Goal: Task Accomplishment & Management: Manage account settings

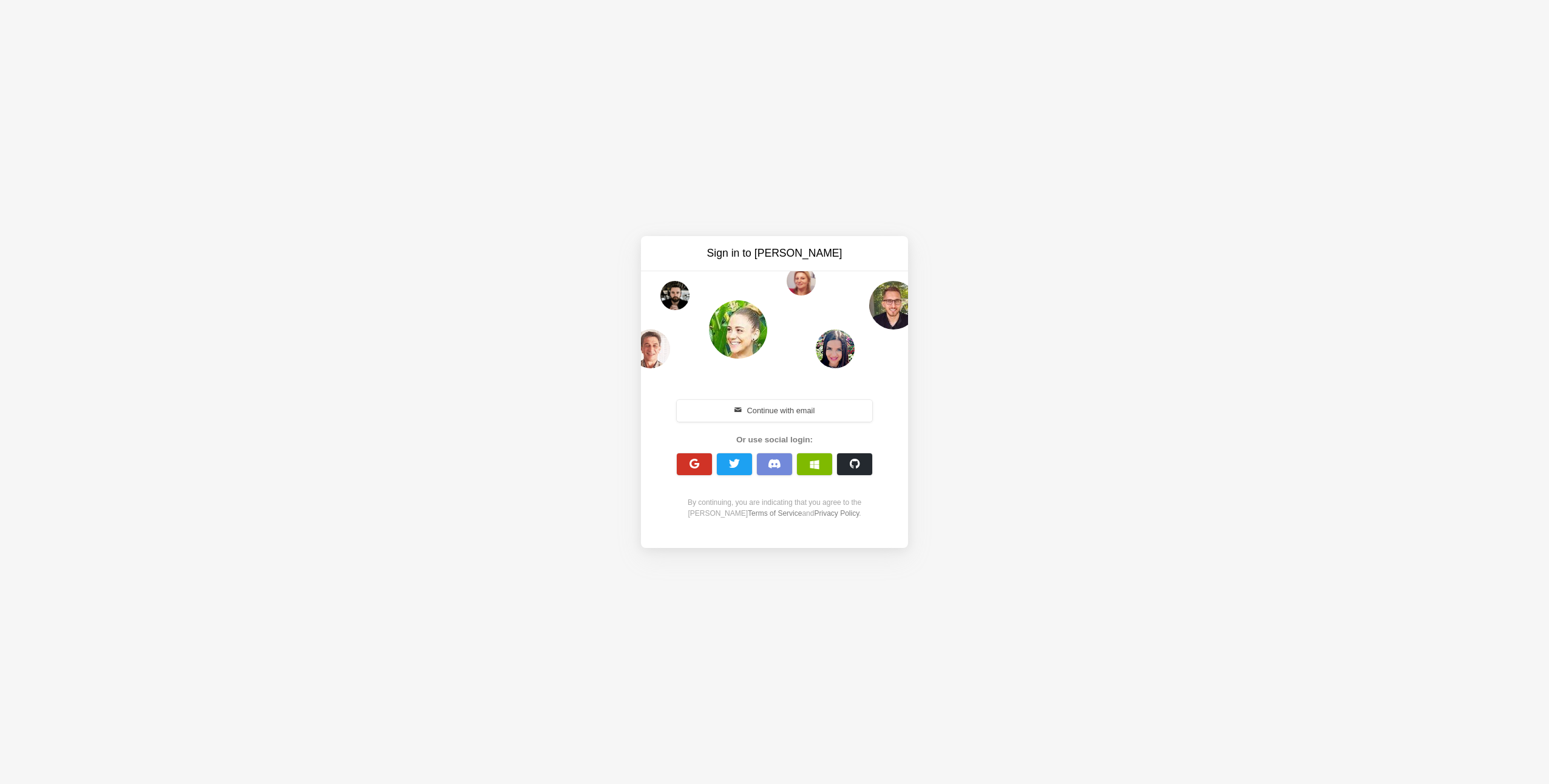
click at [696, 461] on span "button" at bounding box center [695, 464] width 12 height 12
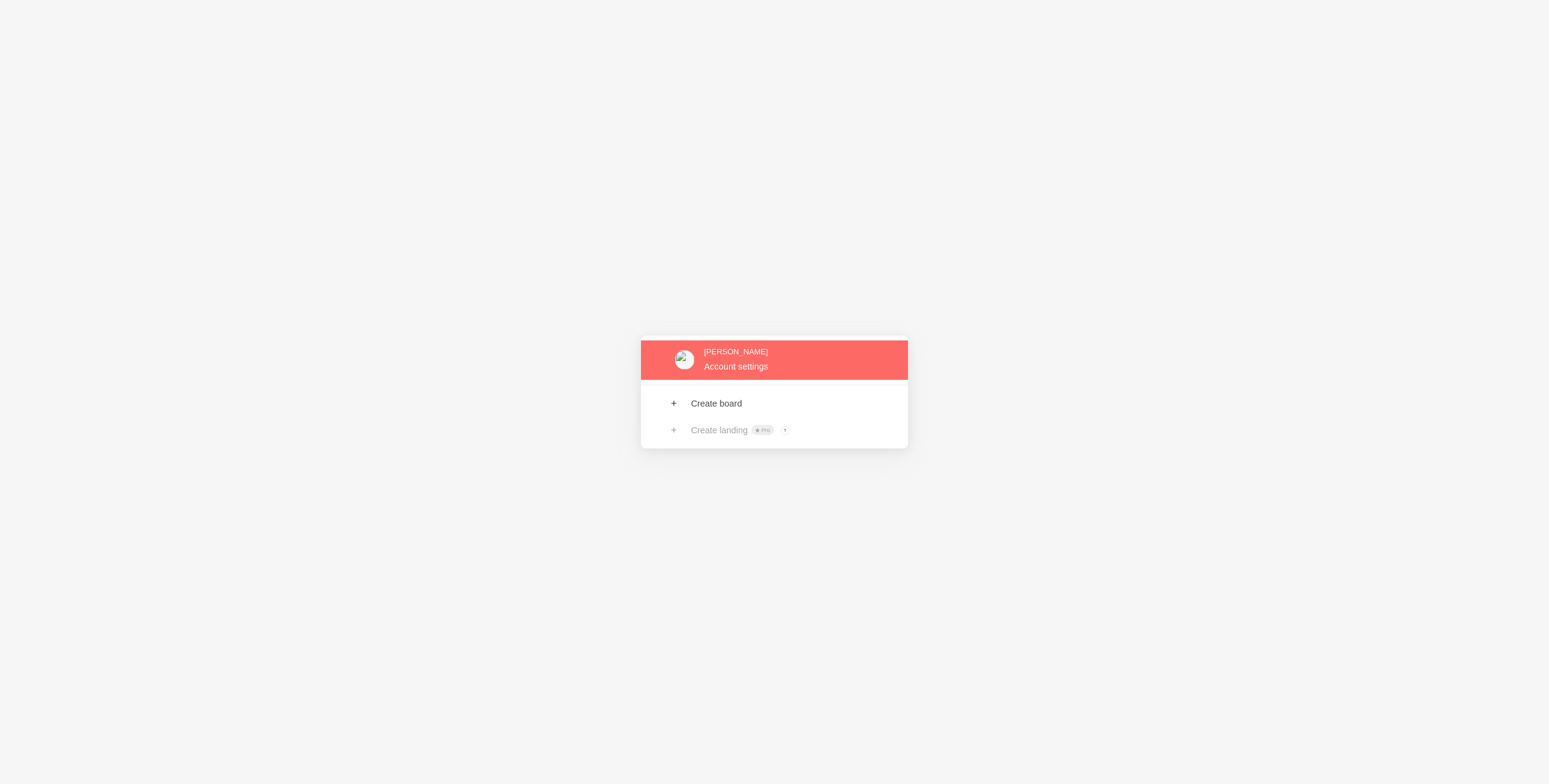
click at [749, 369] on link at bounding box center [775, 359] width 268 height 39
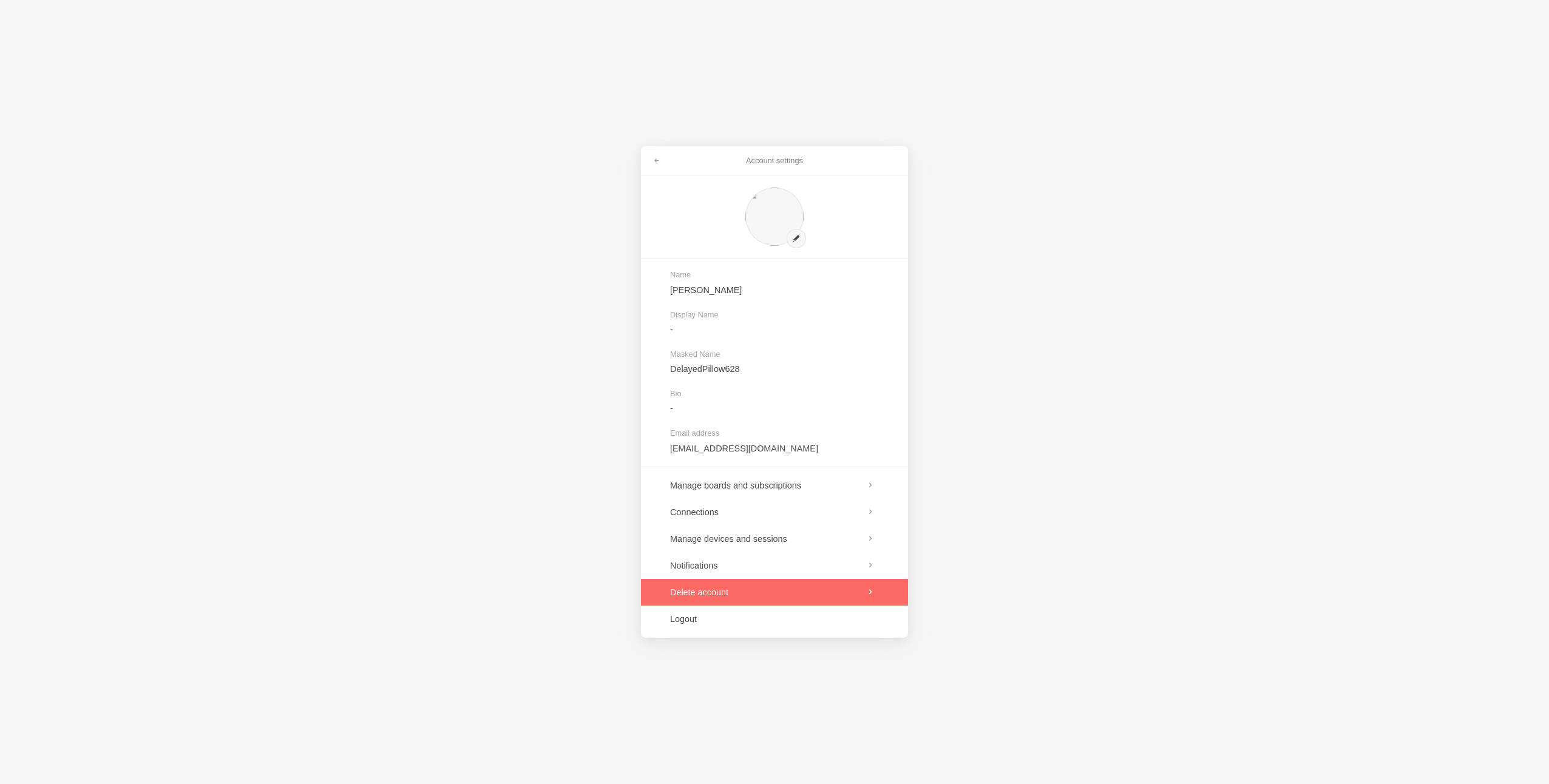
click at [757, 588] on link at bounding box center [775, 593] width 268 height 27
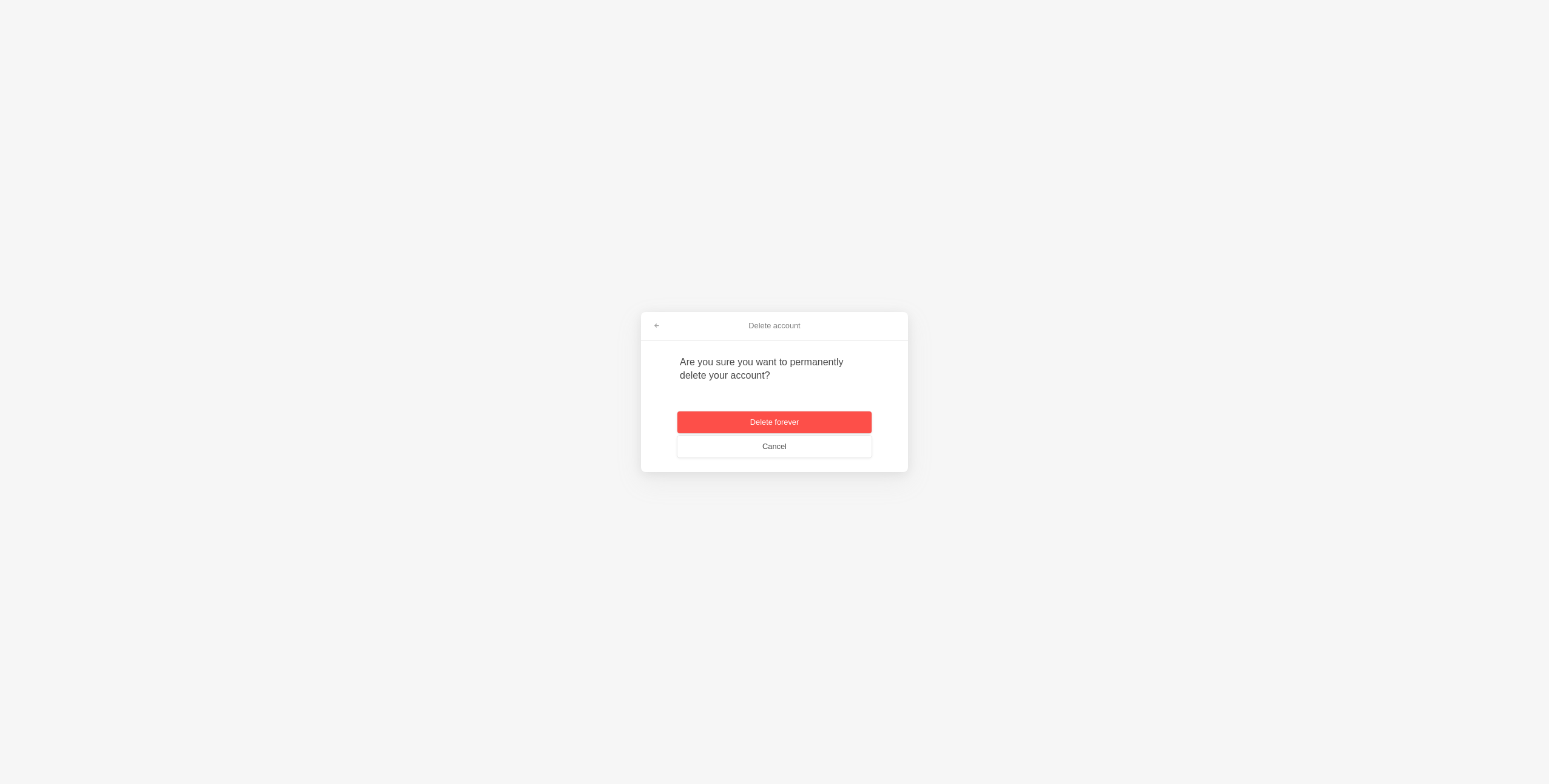
click at [752, 421] on button "Delete forever" at bounding box center [775, 422] width 194 height 22
paste input "WZX-SHE"
type input "WZX-SHE"
click at [827, 433] on input "WZX-SHE" at bounding box center [759, 430] width 136 height 27
click at [851, 431] on button "submit" at bounding box center [843, 429] width 26 height 14
